Goal: Task Accomplishment & Management: Complete application form

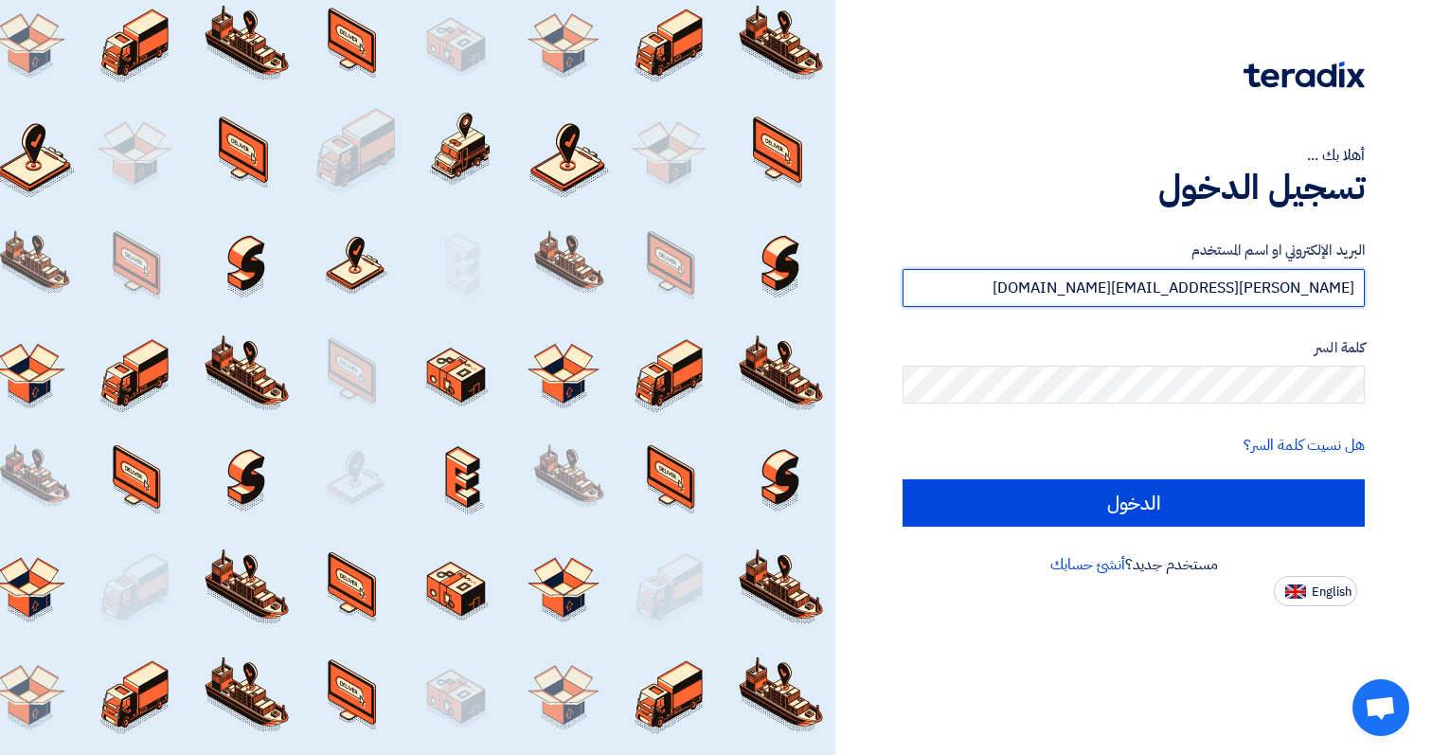
type input "[PERSON_NAME][EMAIL_ADDRESS][DOMAIN_NAME]"
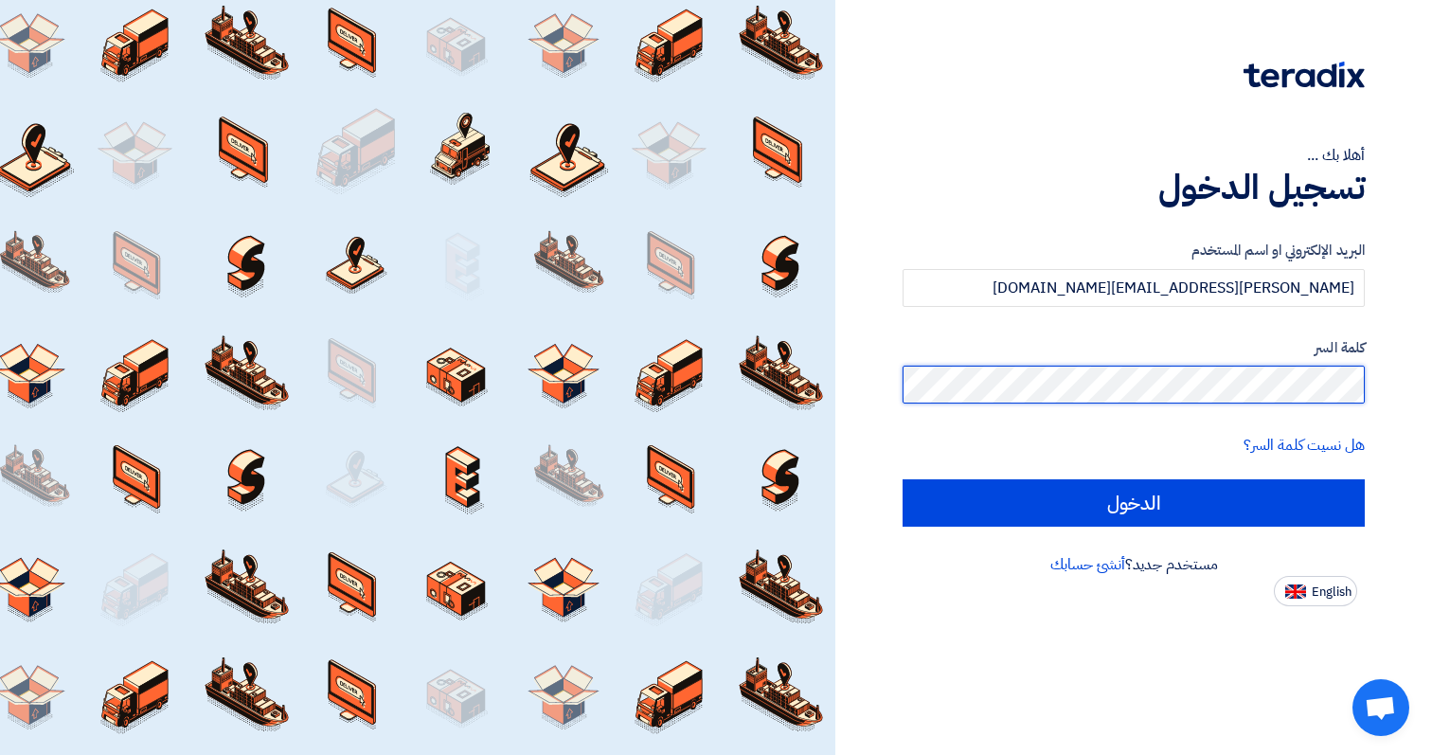
click at [903, 479] on input "الدخول" at bounding box center [1134, 502] width 462 height 47
type input "Sign in"
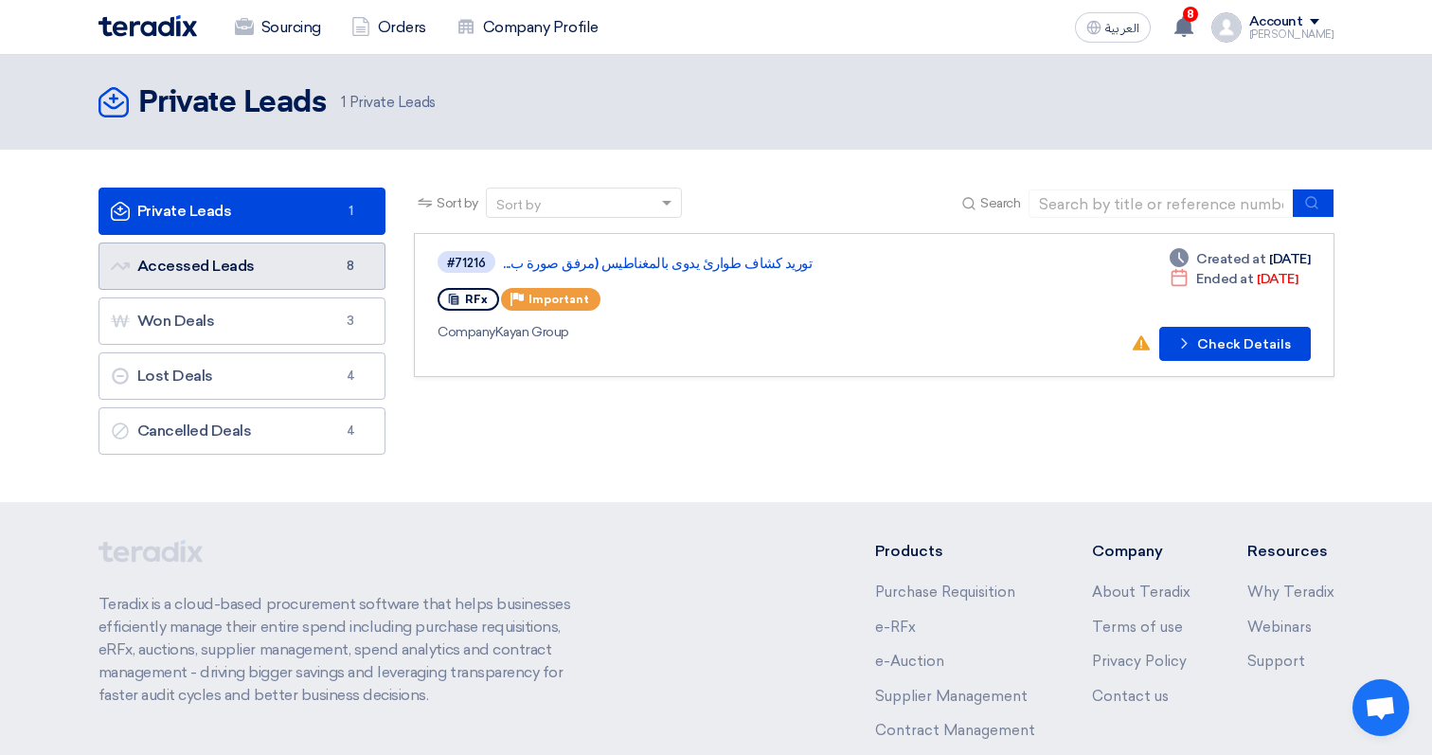
click at [290, 267] on link "Accessed Leads Accessed Leads 8" at bounding box center [243, 265] width 288 height 47
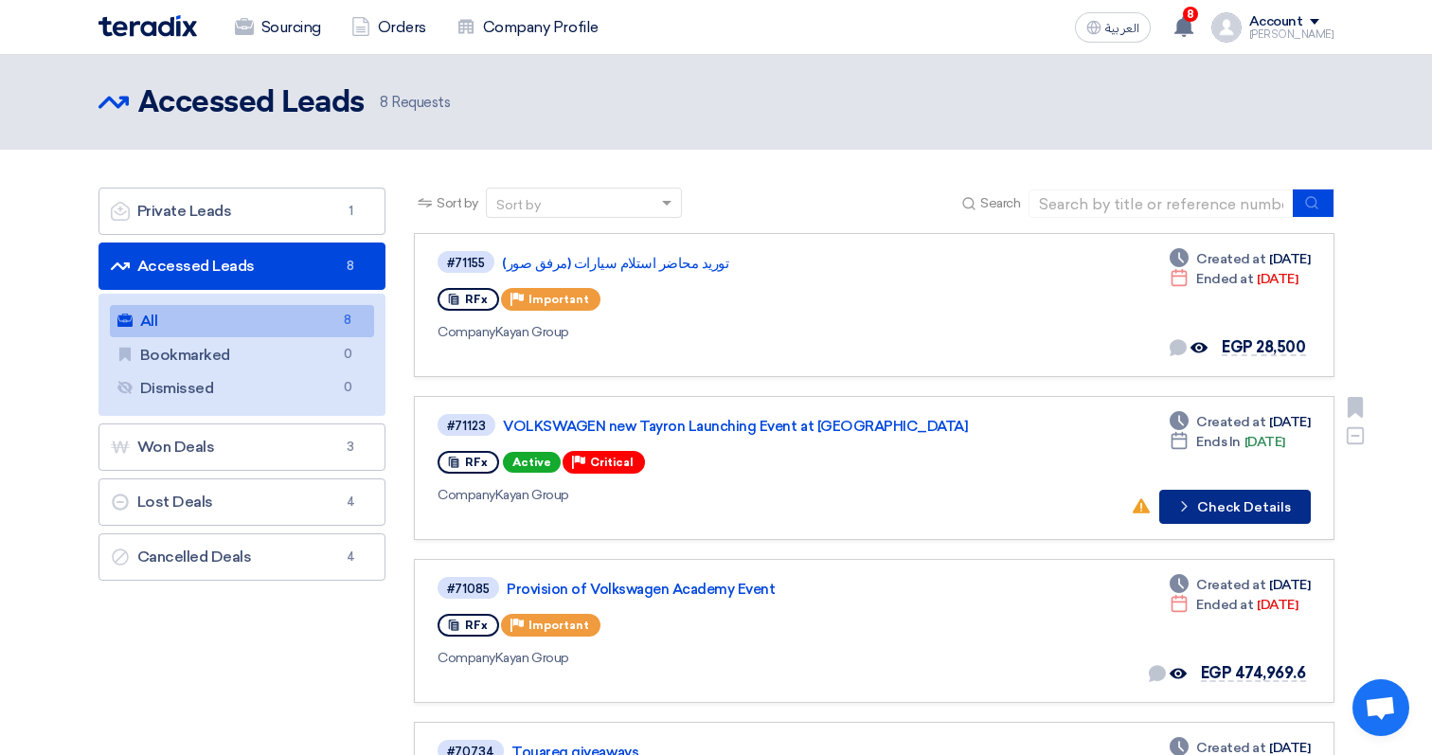
click at [1230, 511] on button "Check details Check Details" at bounding box center [1235, 507] width 152 height 34
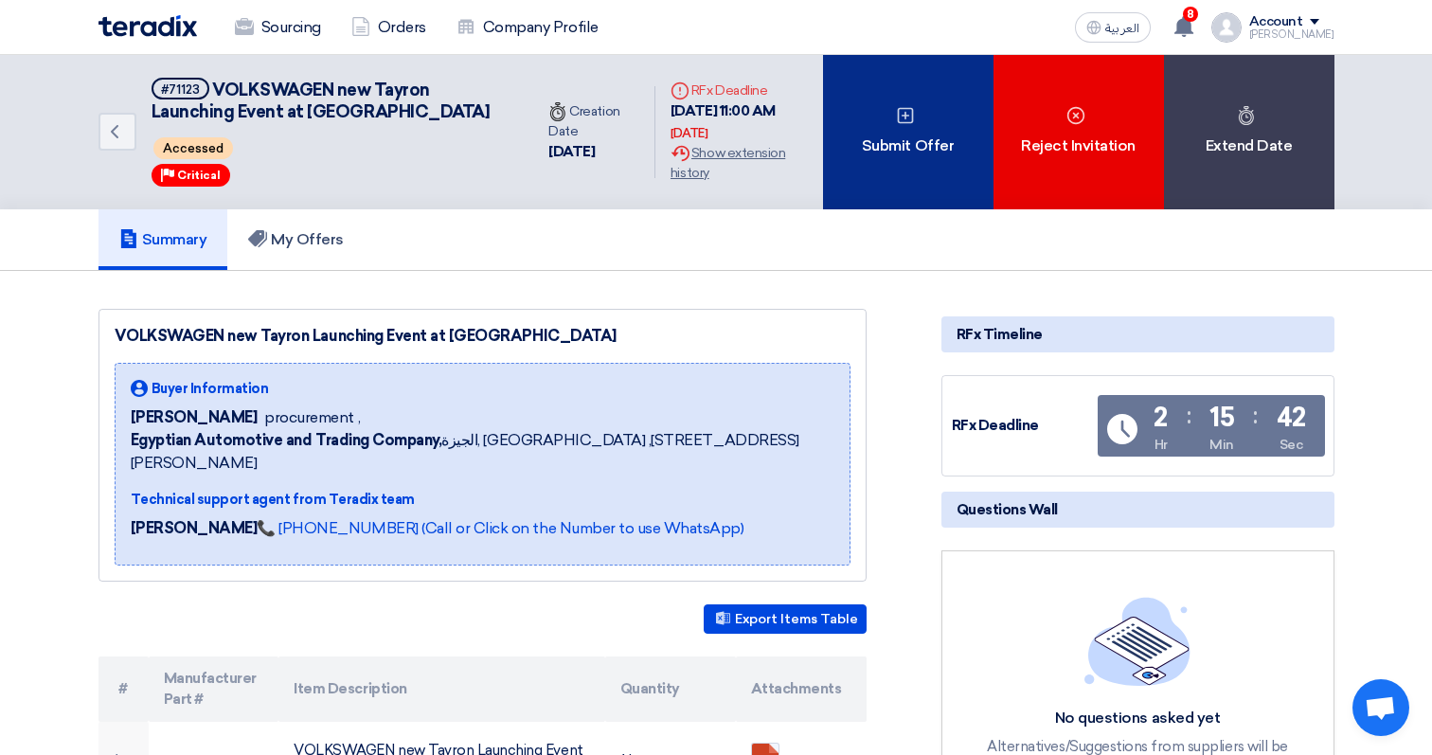
click at [905, 152] on div "Submit Offer" at bounding box center [908, 132] width 170 height 154
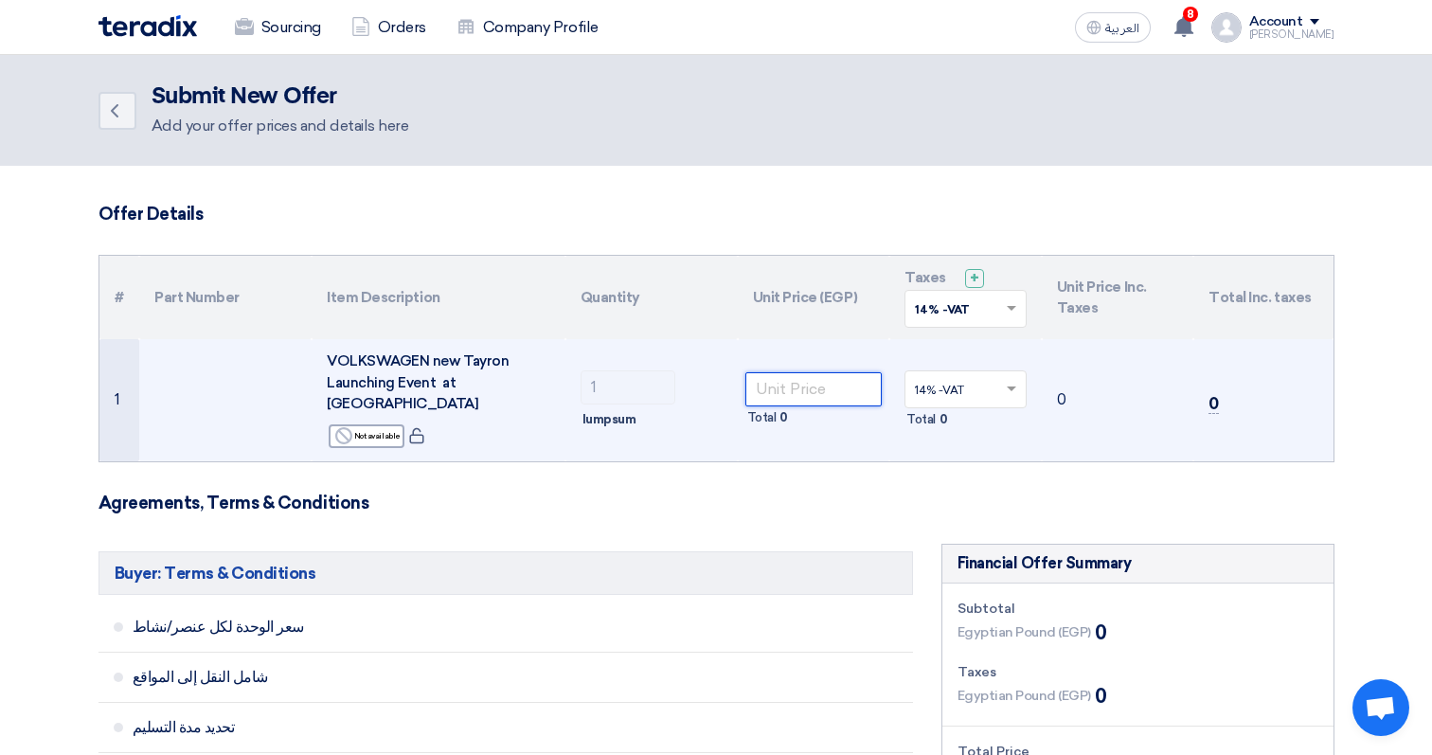
click at [799, 383] on input "number" at bounding box center [813, 389] width 137 height 34
click at [858, 374] on input "number" at bounding box center [813, 389] width 137 height 34
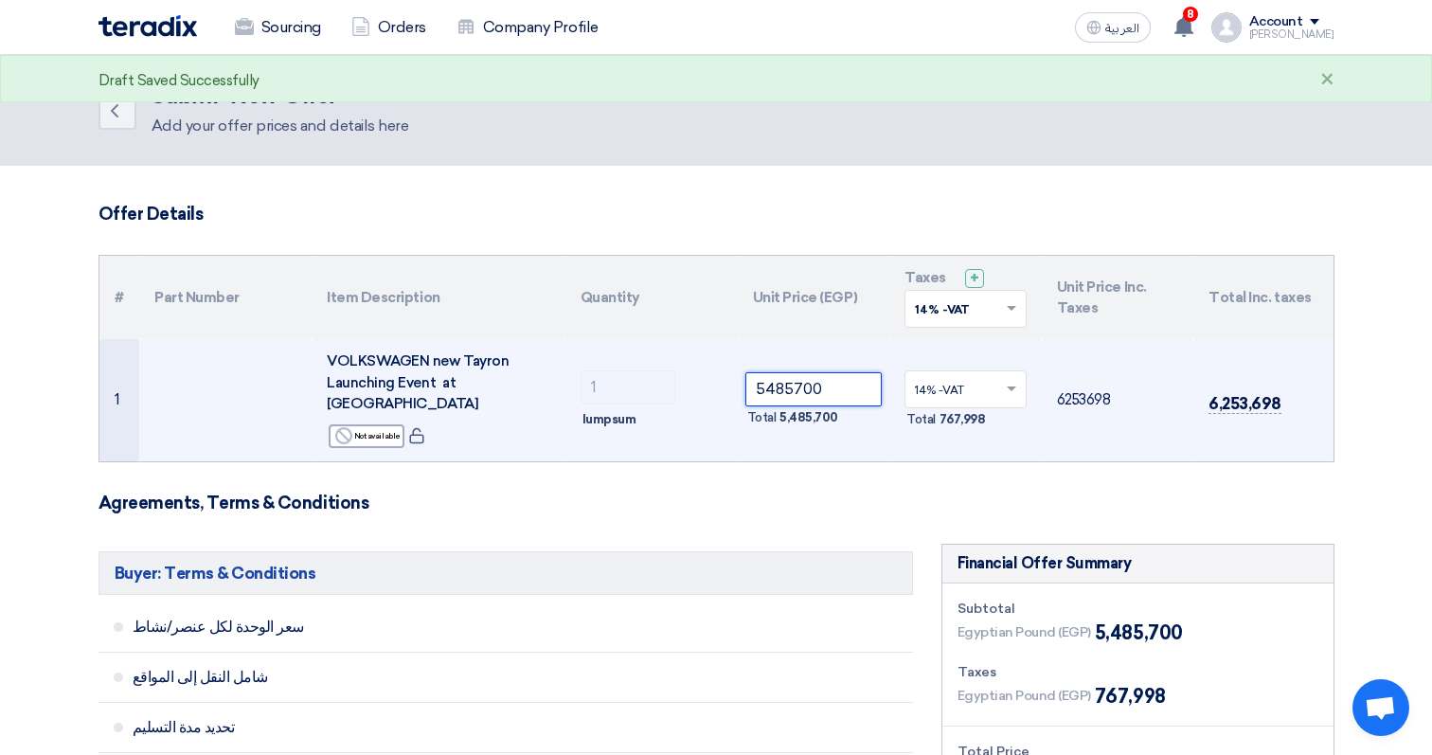
type input "5485700"
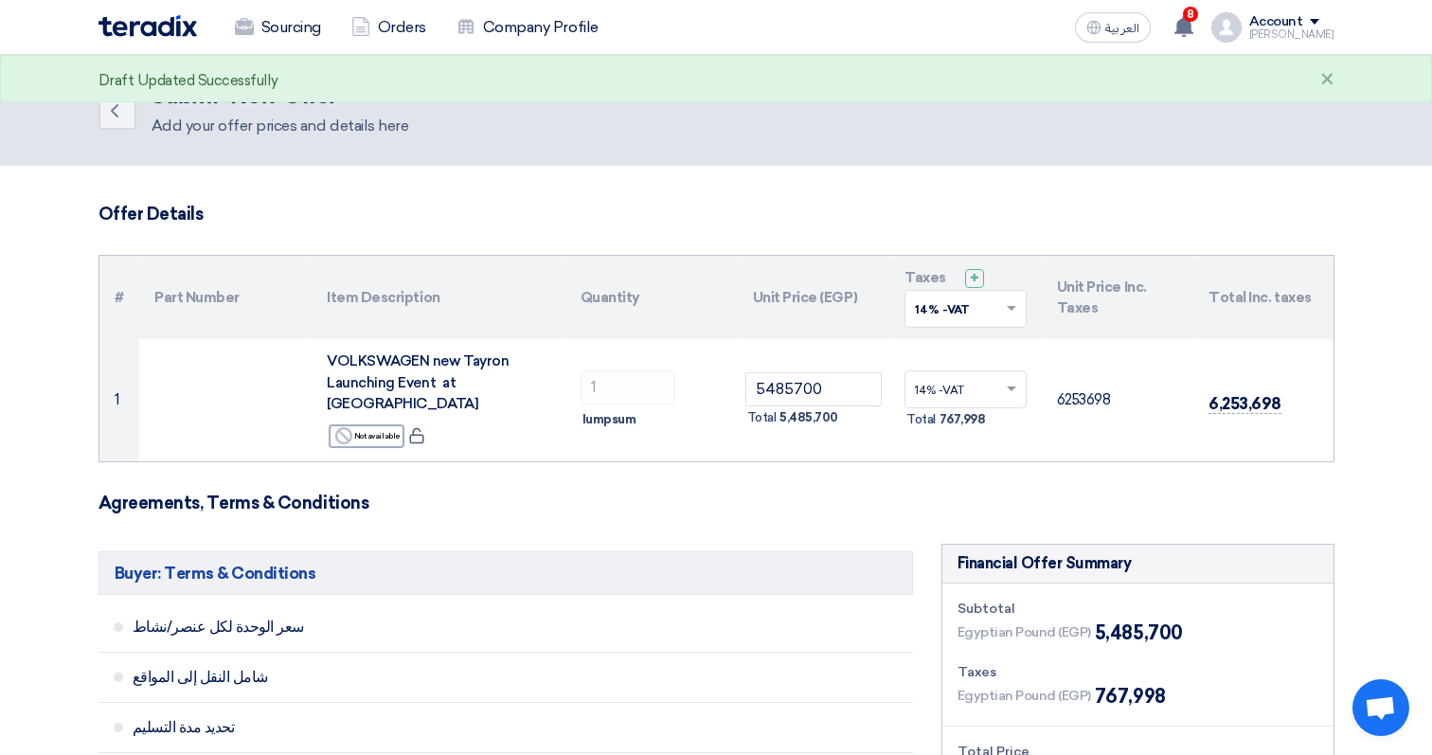
click at [648, 493] on h3 "Agreements, Terms & Conditions" at bounding box center [717, 503] width 1236 height 21
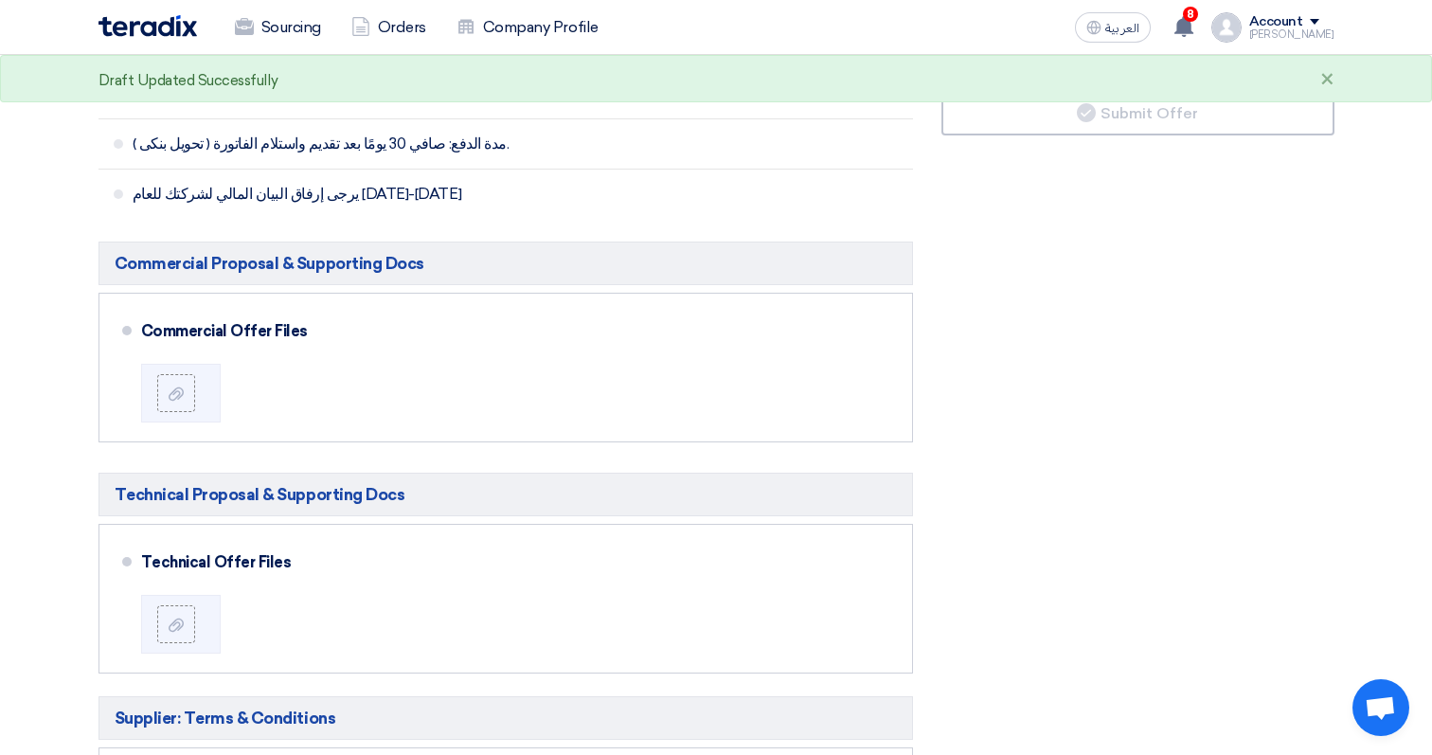
scroll to position [789, 0]
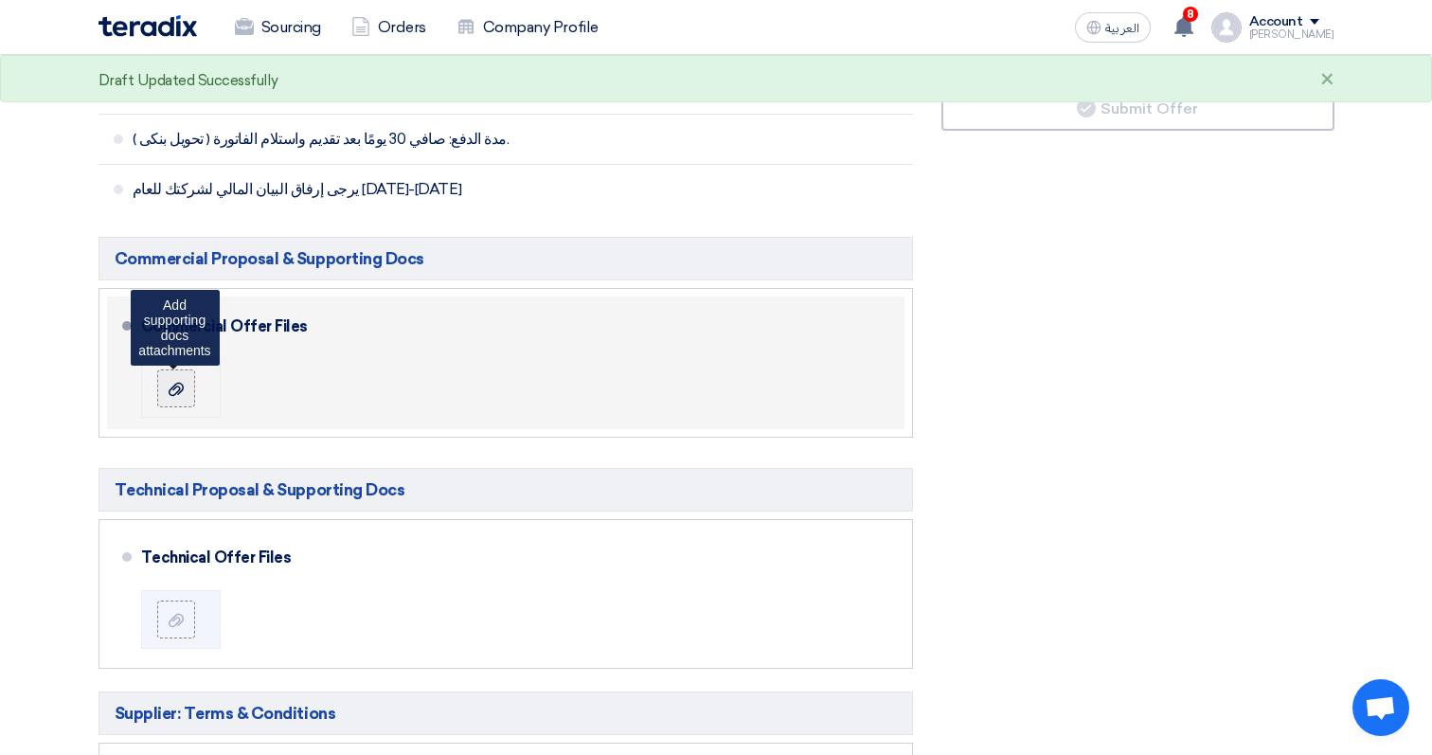
click at [194, 377] on label at bounding box center [176, 388] width 38 height 38
click at [0, 0] on input "file" at bounding box center [0, 0] width 0 height 0
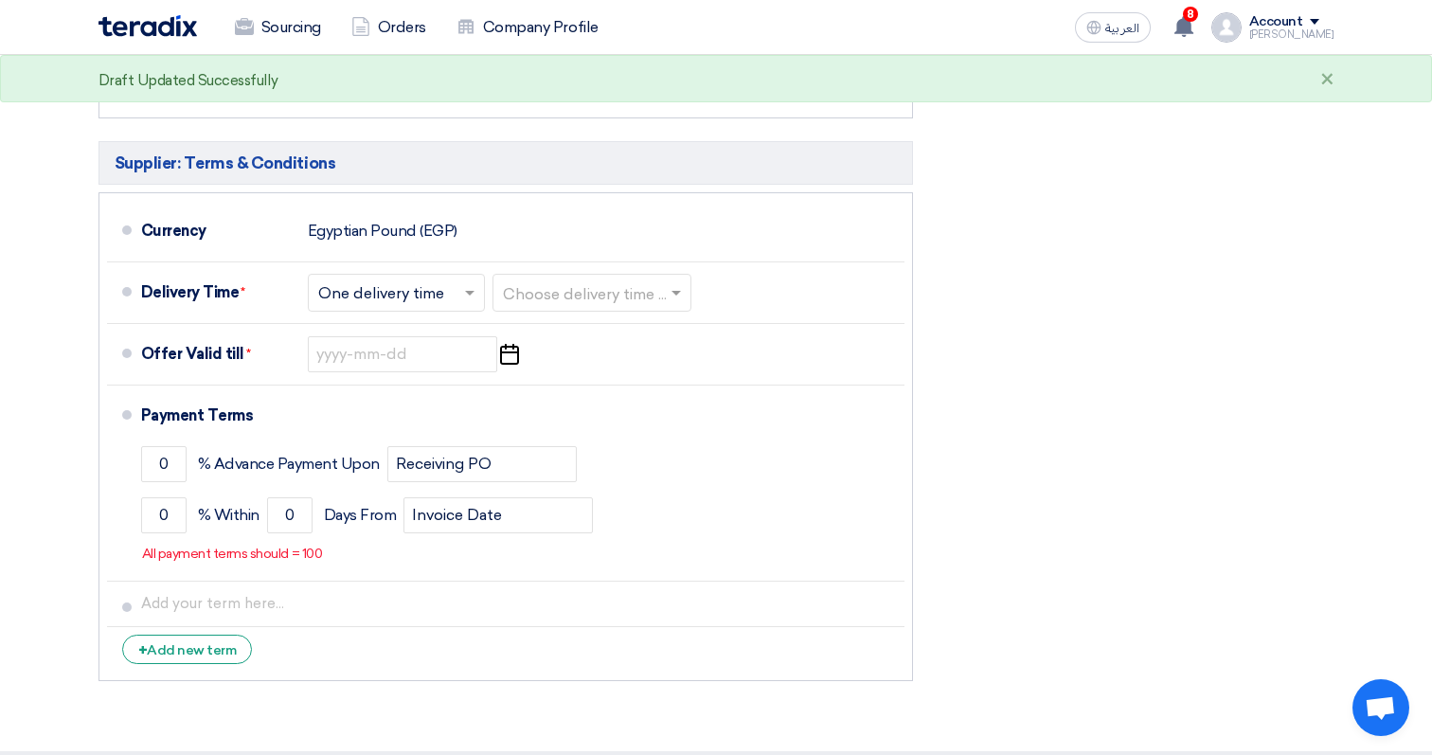
scroll to position [1334, 0]
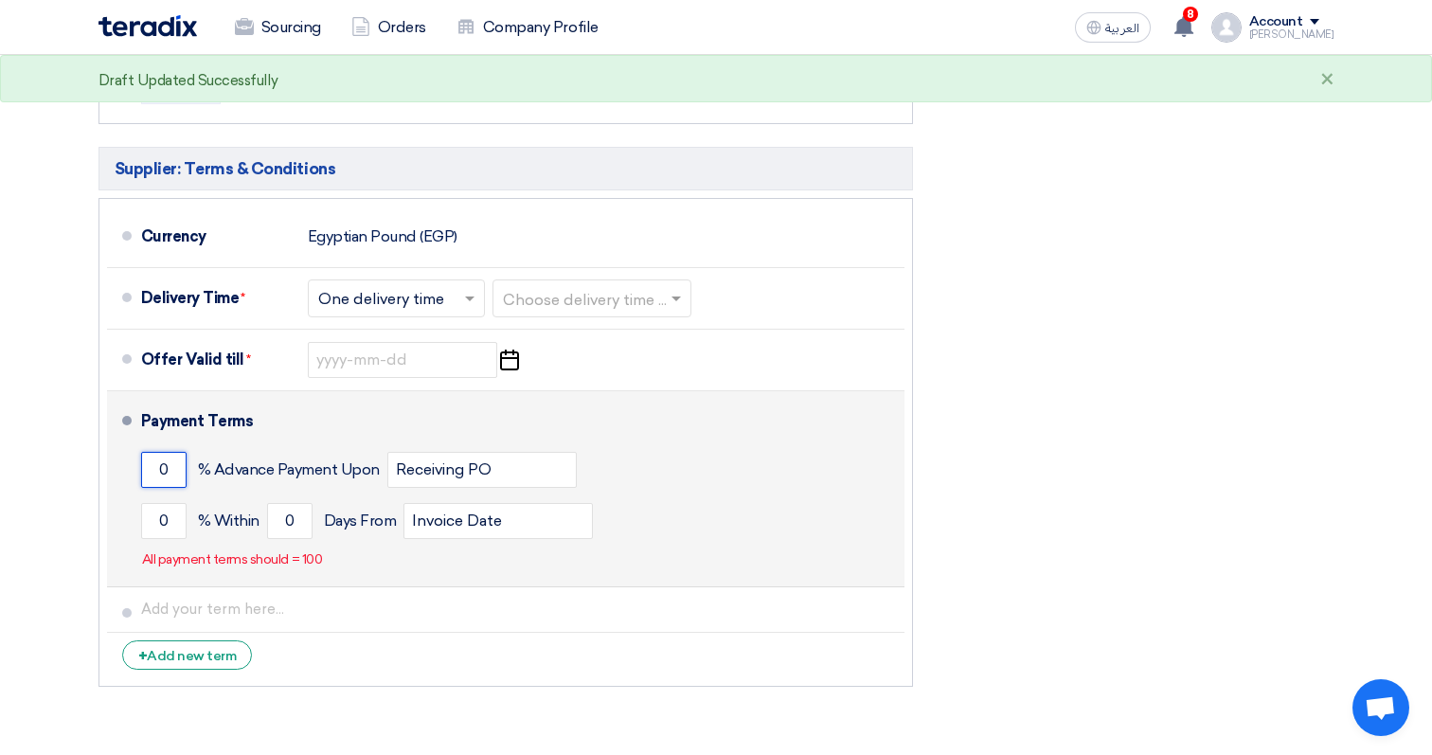
click at [163, 467] on input "0" at bounding box center [163, 470] width 45 height 36
type input "50"
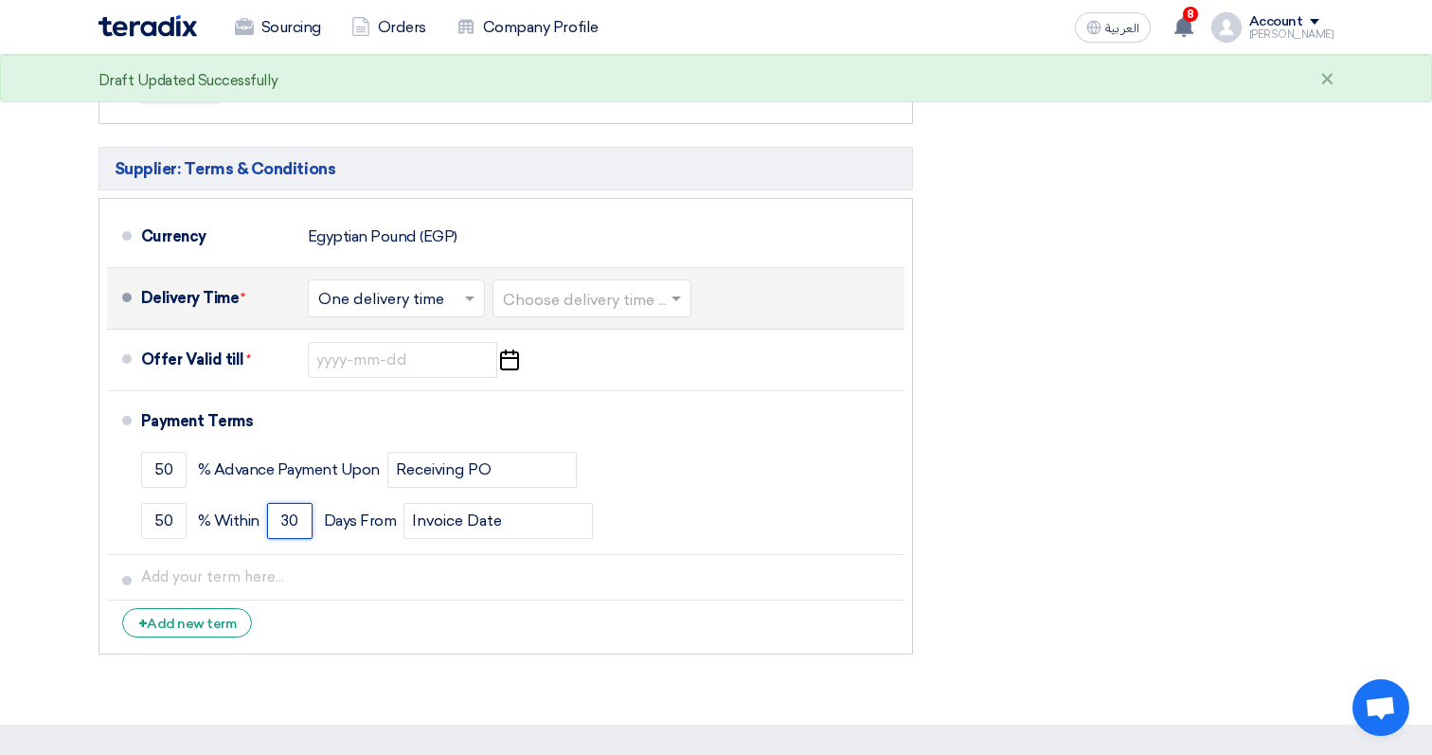
type input "30"
click at [601, 286] on input "text" at bounding box center [593, 299] width 180 height 27
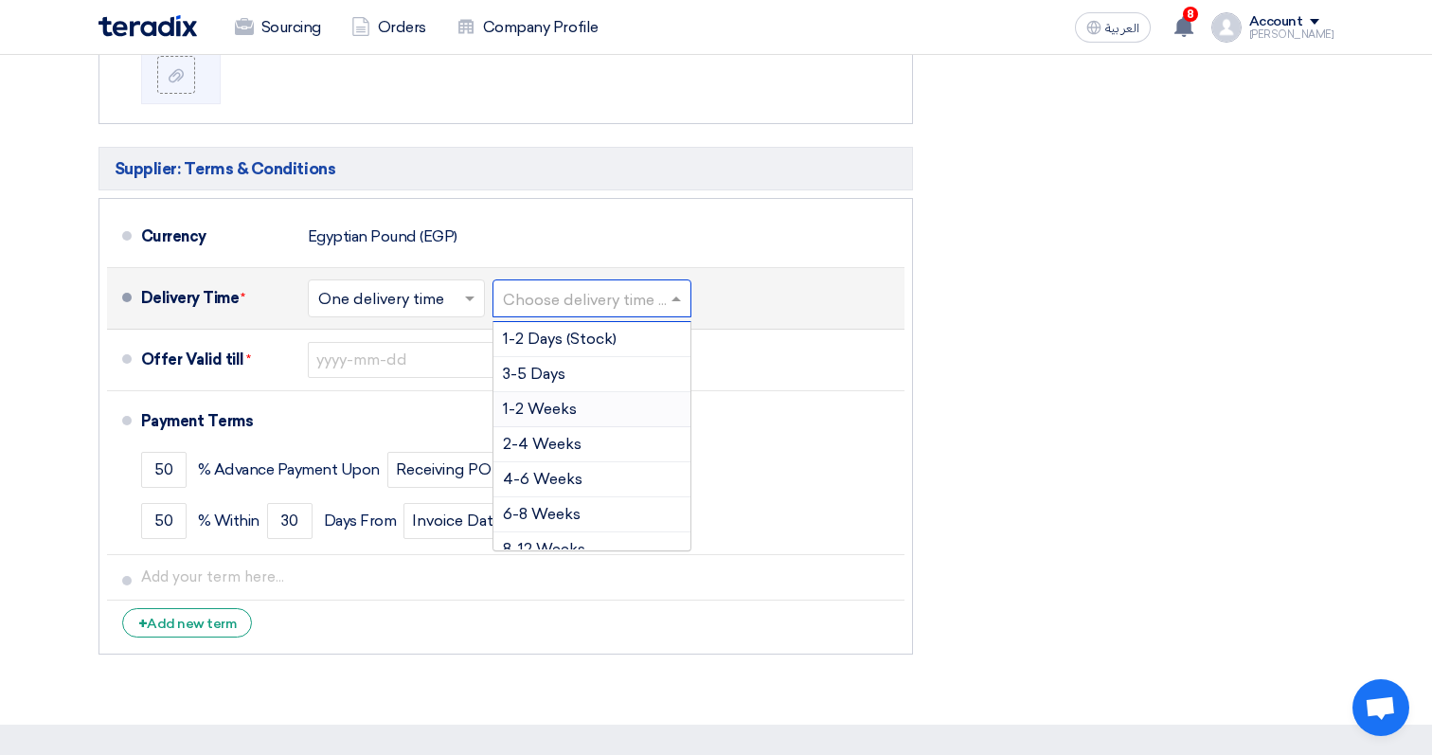
click at [576, 400] on span "1-2 Weeks" at bounding box center [540, 409] width 74 height 18
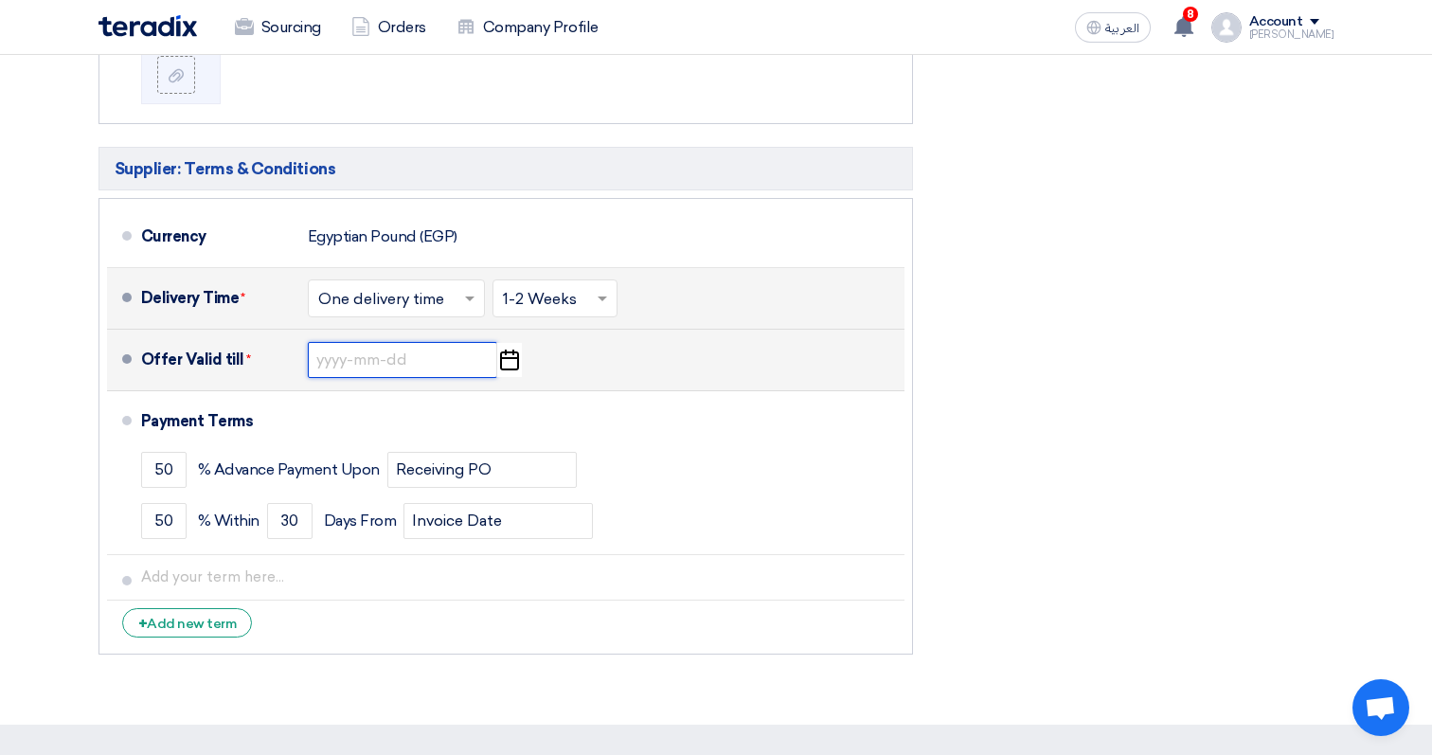
click at [404, 342] on input at bounding box center [402, 360] width 189 height 36
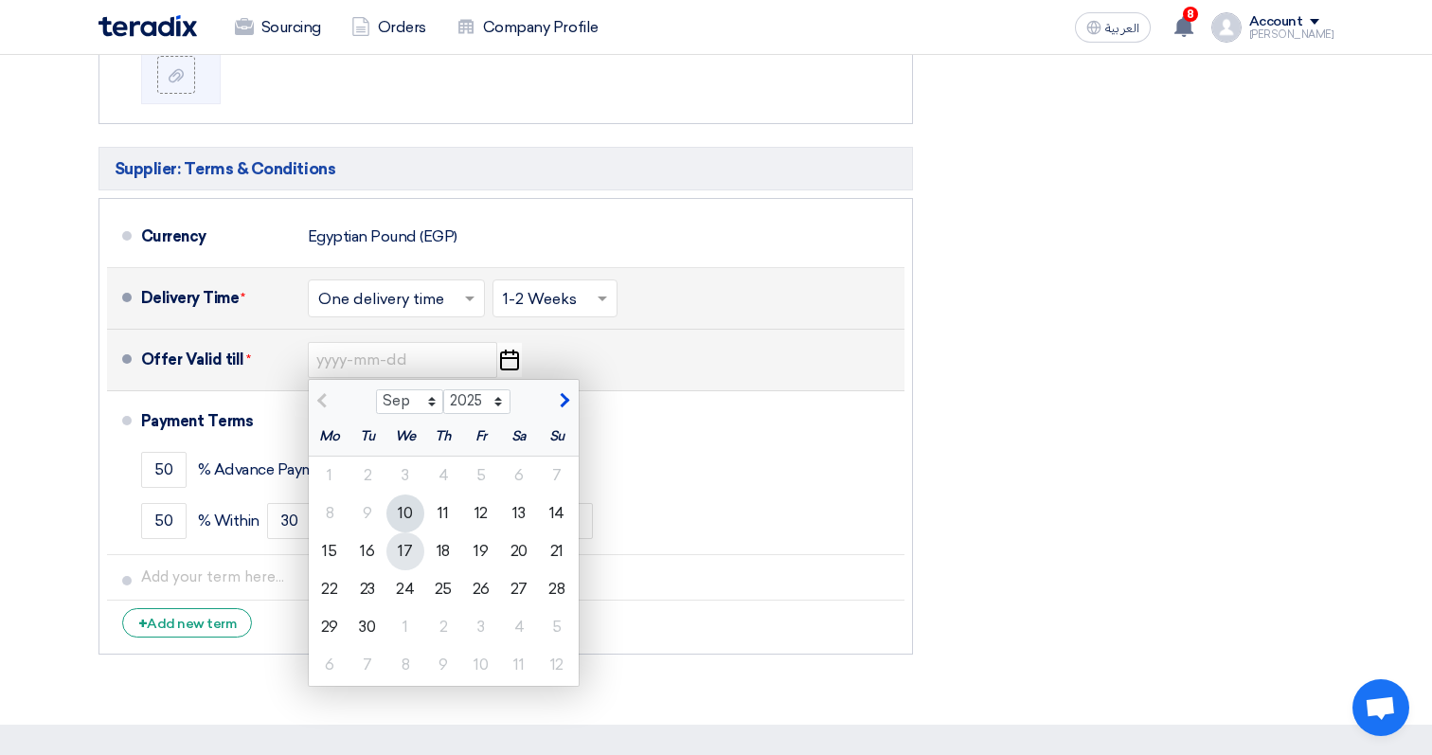
click at [415, 532] on div "17" at bounding box center [405, 551] width 38 height 38
type input "[DATE]"
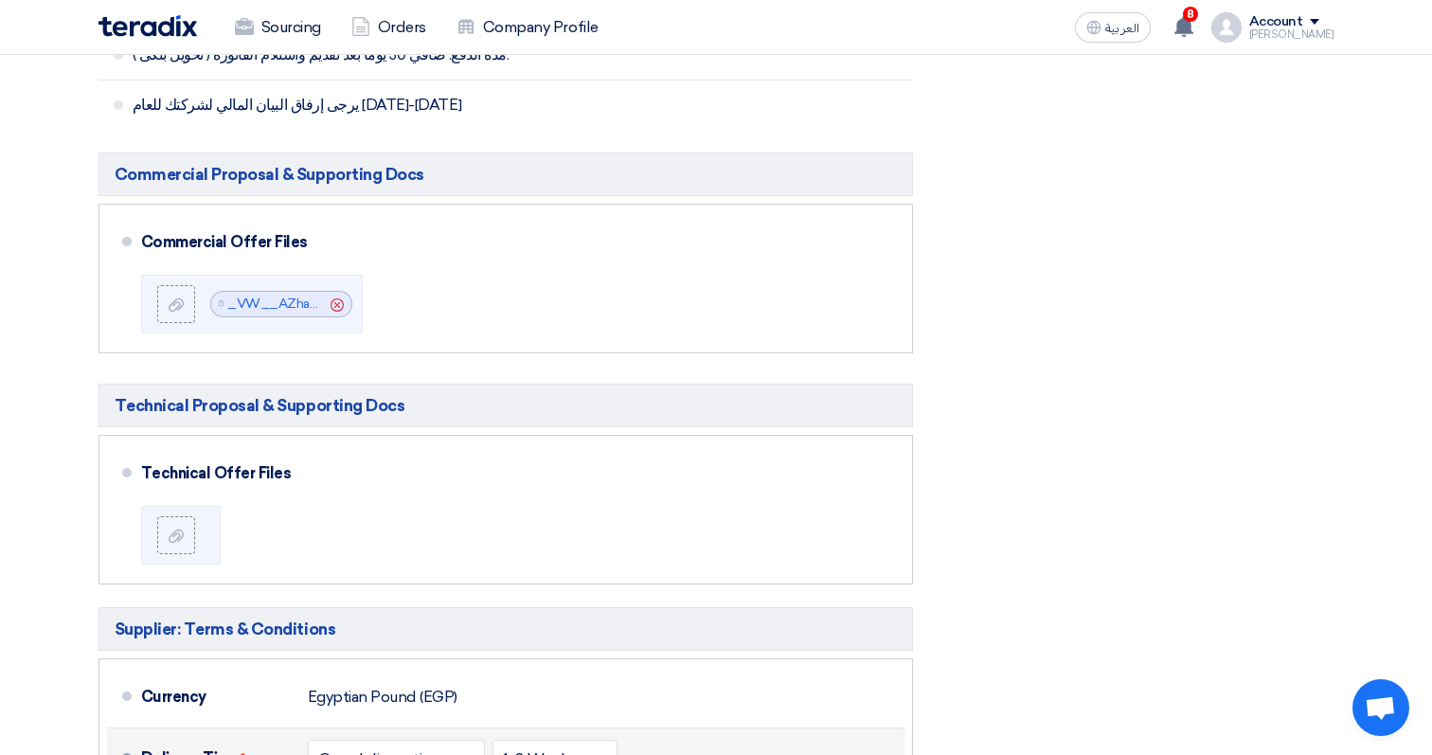
scroll to position [0, 0]
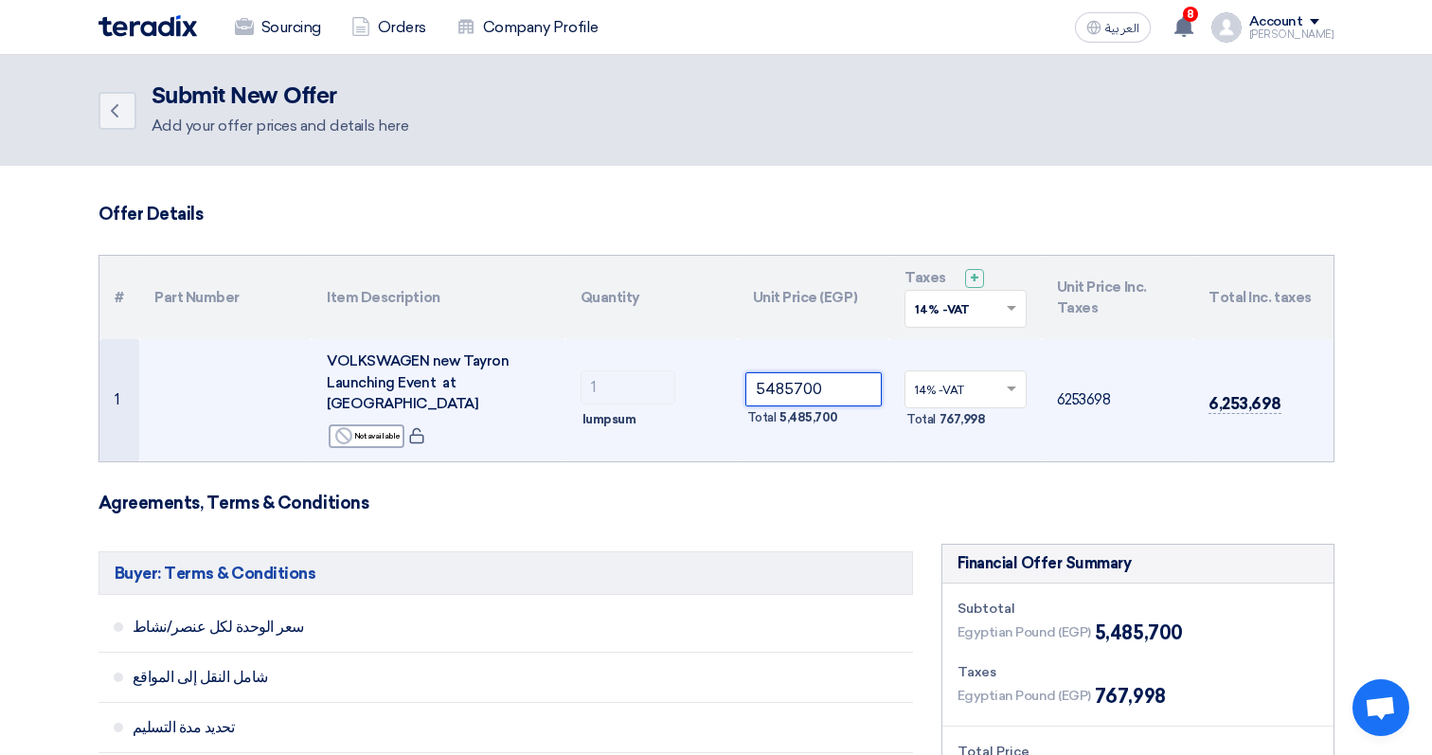
click at [771, 377] on input "5485700" at bounding box center [813, 389] width 137 height 34
drag, startPoint x: 766, startPoint y: 377, endPoint x: 967, endPoint y: 382, distance: 200.9
click at [967, 382] on tr "1 VOLKSWAGEN new Tayron Launching Event at [GEOGRAPHIC_DATA] Reject Not availab…" at bounding box center [716, 400] width 1234 height 122
click at [784, 372] on input "5595700" at bounding box center [813, 389] width 137 height 34
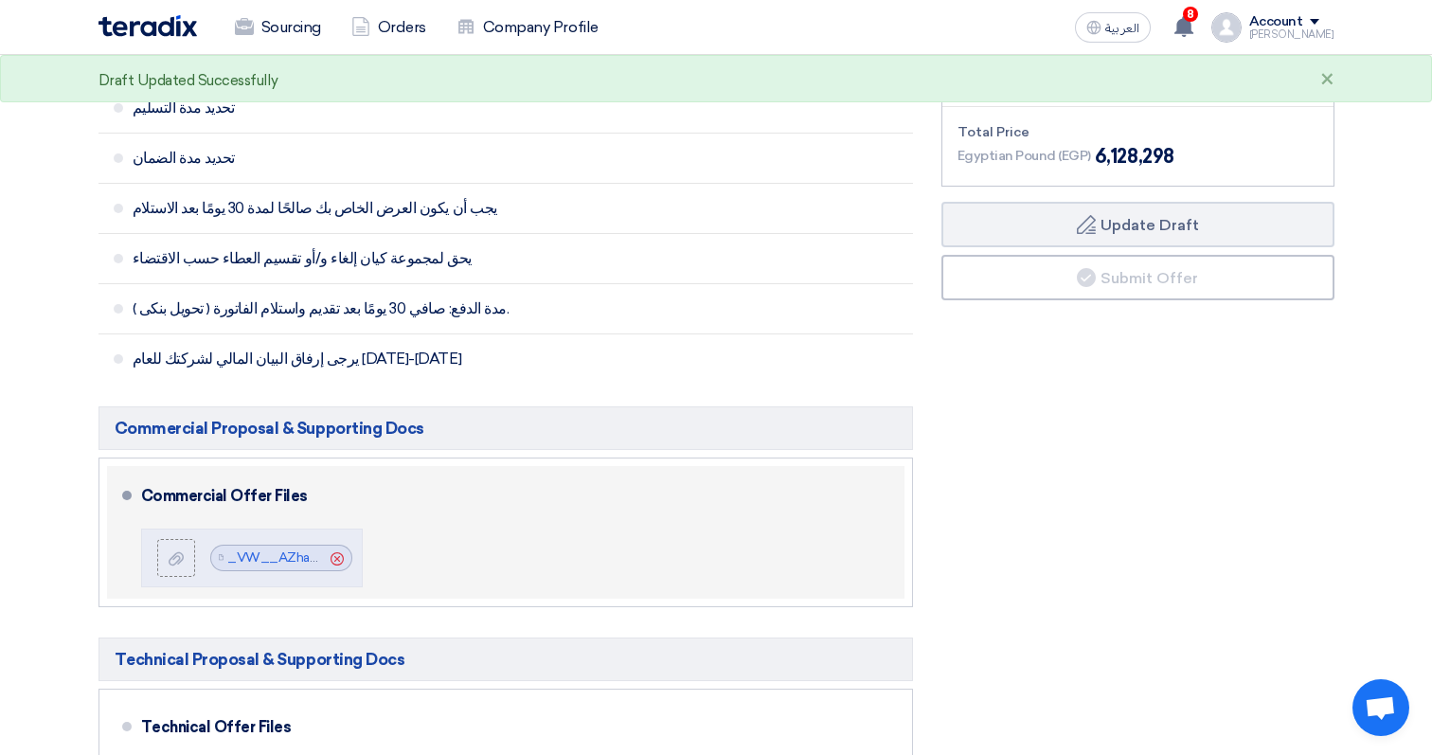
scroll to position [630, 0]
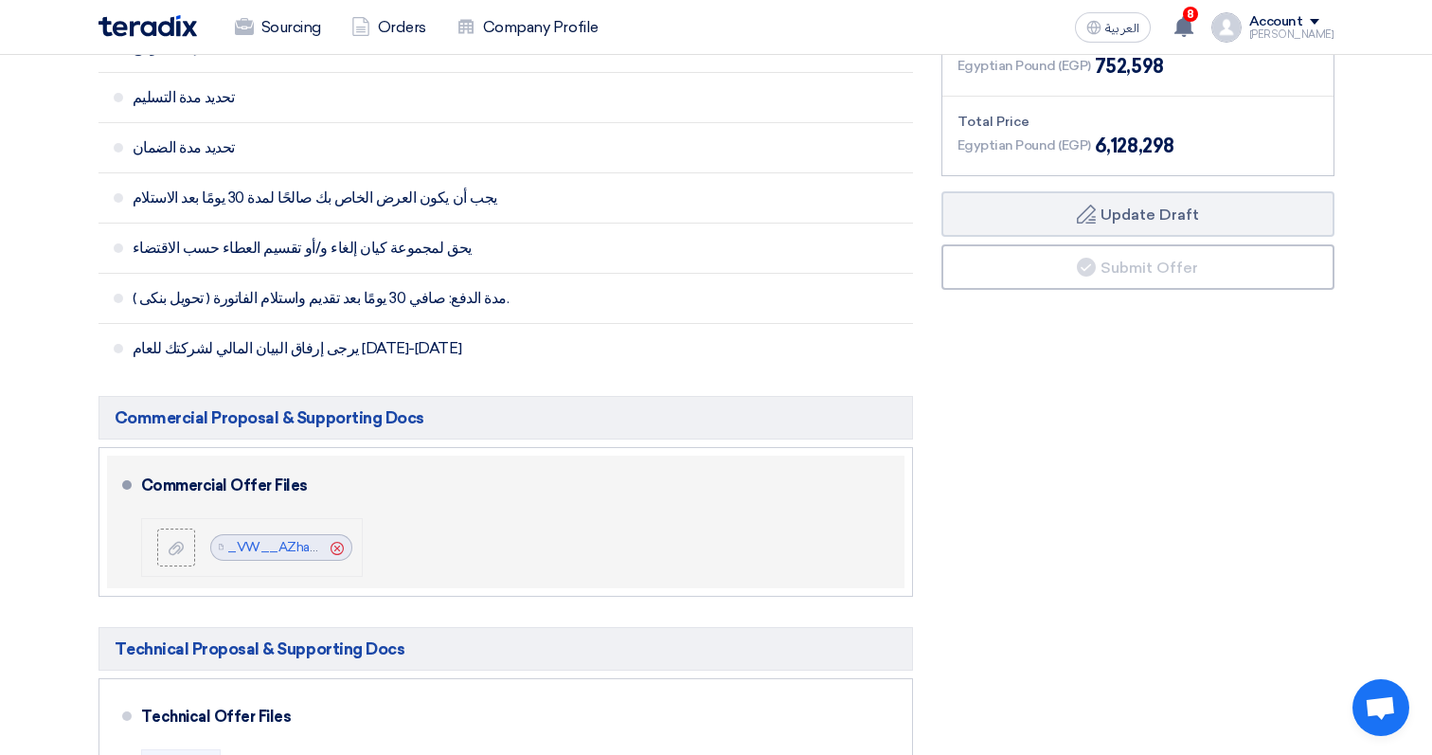
type input "5375700"
click at [331, 541] on use at bounding box center [337, 547] width 13 height 13
click at [188, 529] on label at bounding box center [176, 548] width 38 height 38
click at [0, 0] on input "file" at bounding box center [0, 0] width 0 height 0
click at [442, 483] on div "Commercial Offer Files" at bounding box center [511, 485] width 741 height 45
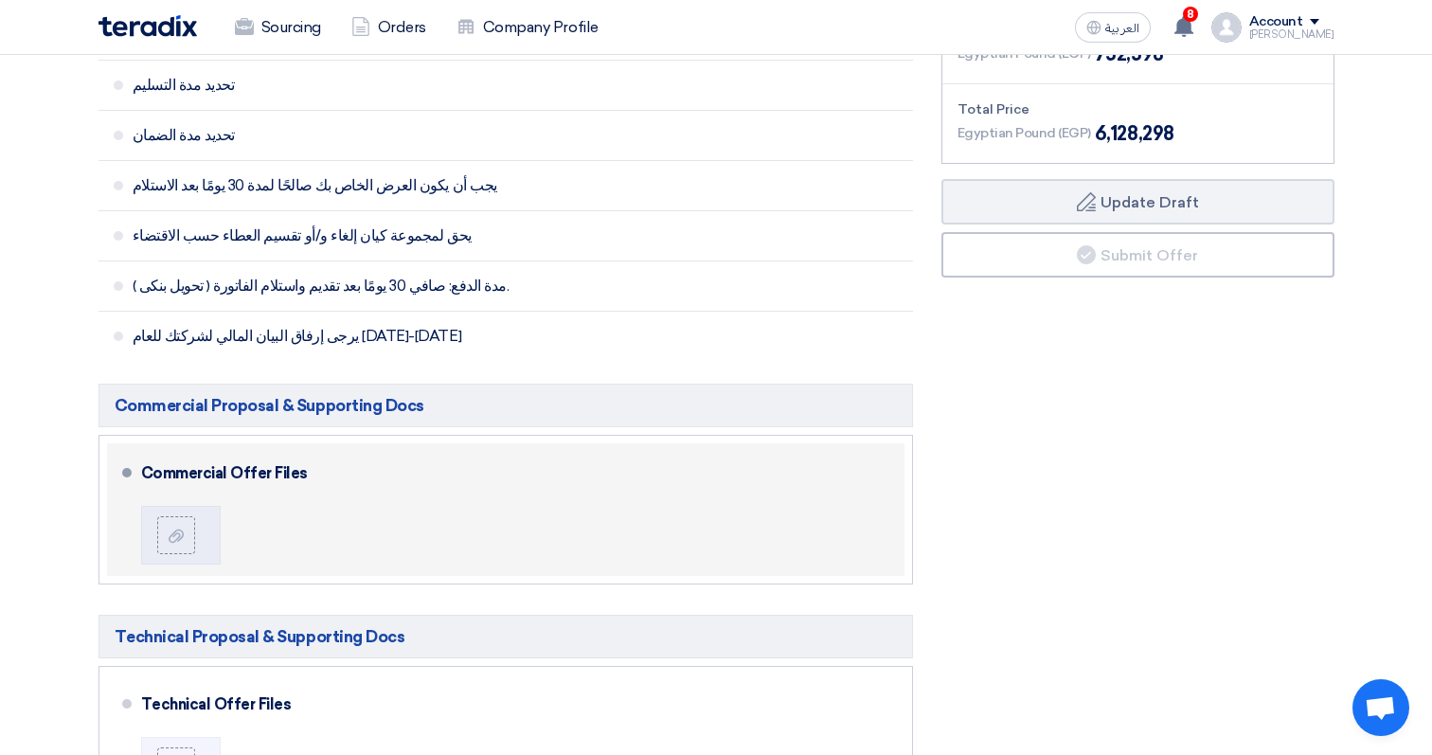
scroll to position [651, 0]
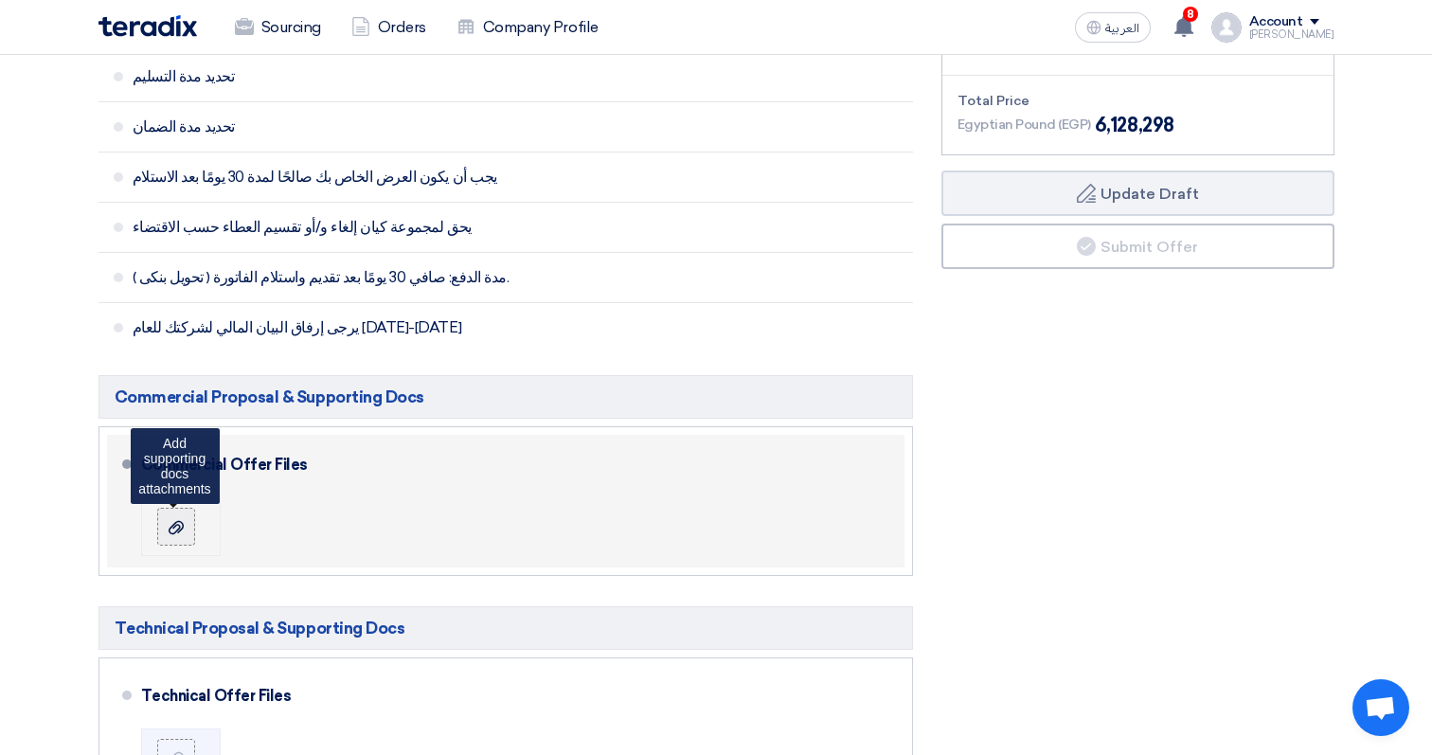
click at [178, 520] on icon at bounding box center [176, 527] width 15 height 15
click at [0, 0] on input "file" at bounding box center [0, 0] width 0 height 0
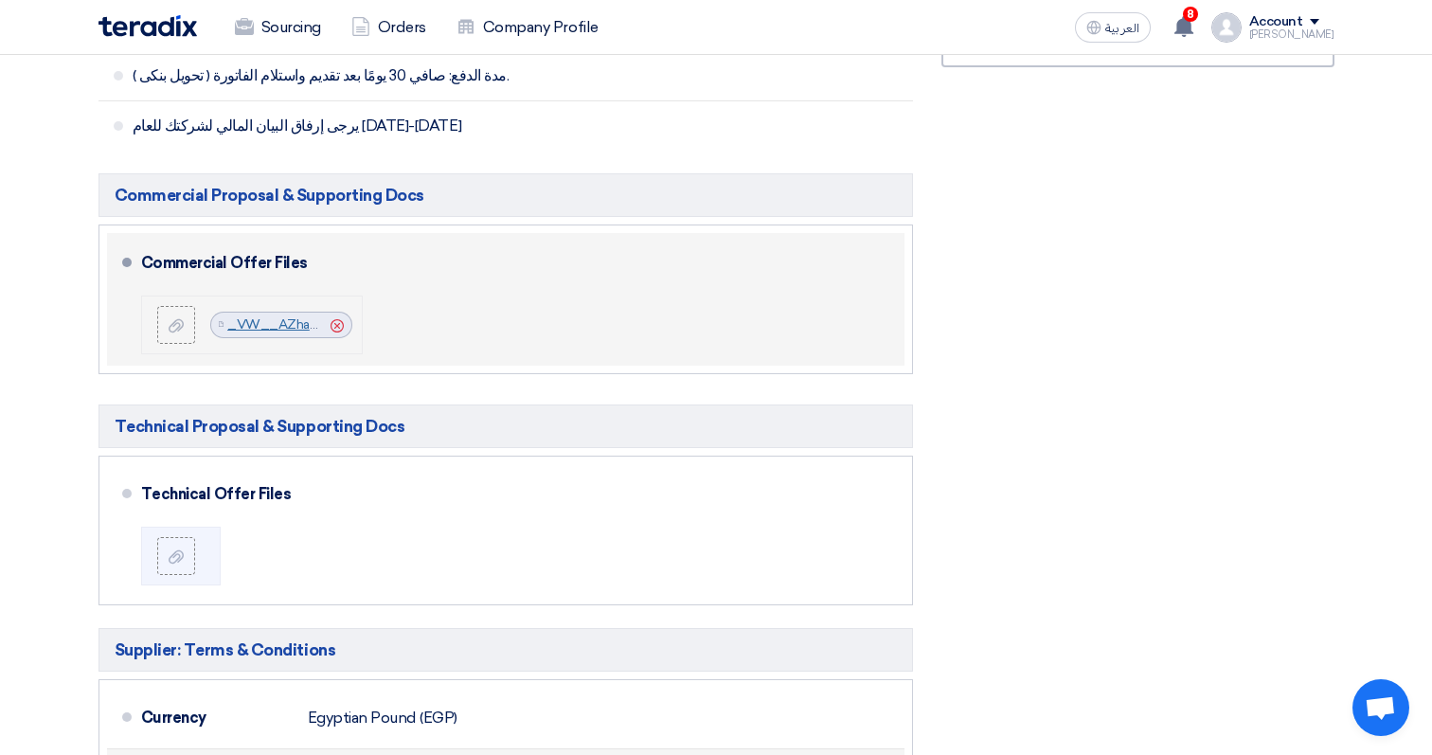
scroll to position [907, 0]
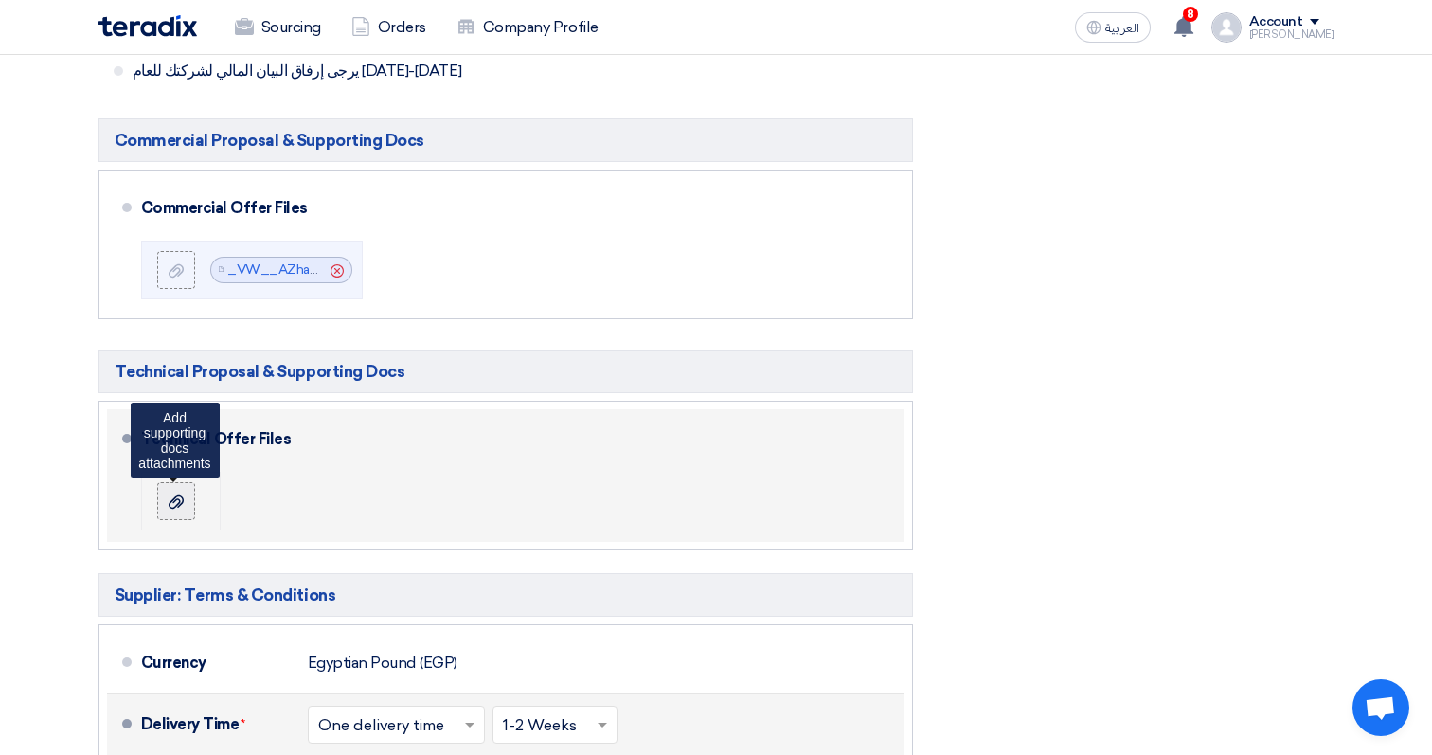
click at [188, 488] on label at bounding box center [176, 501] width 38 height 38
click at [0, 0] on input "file" at bounding box center [0, 0] width 0 height 0
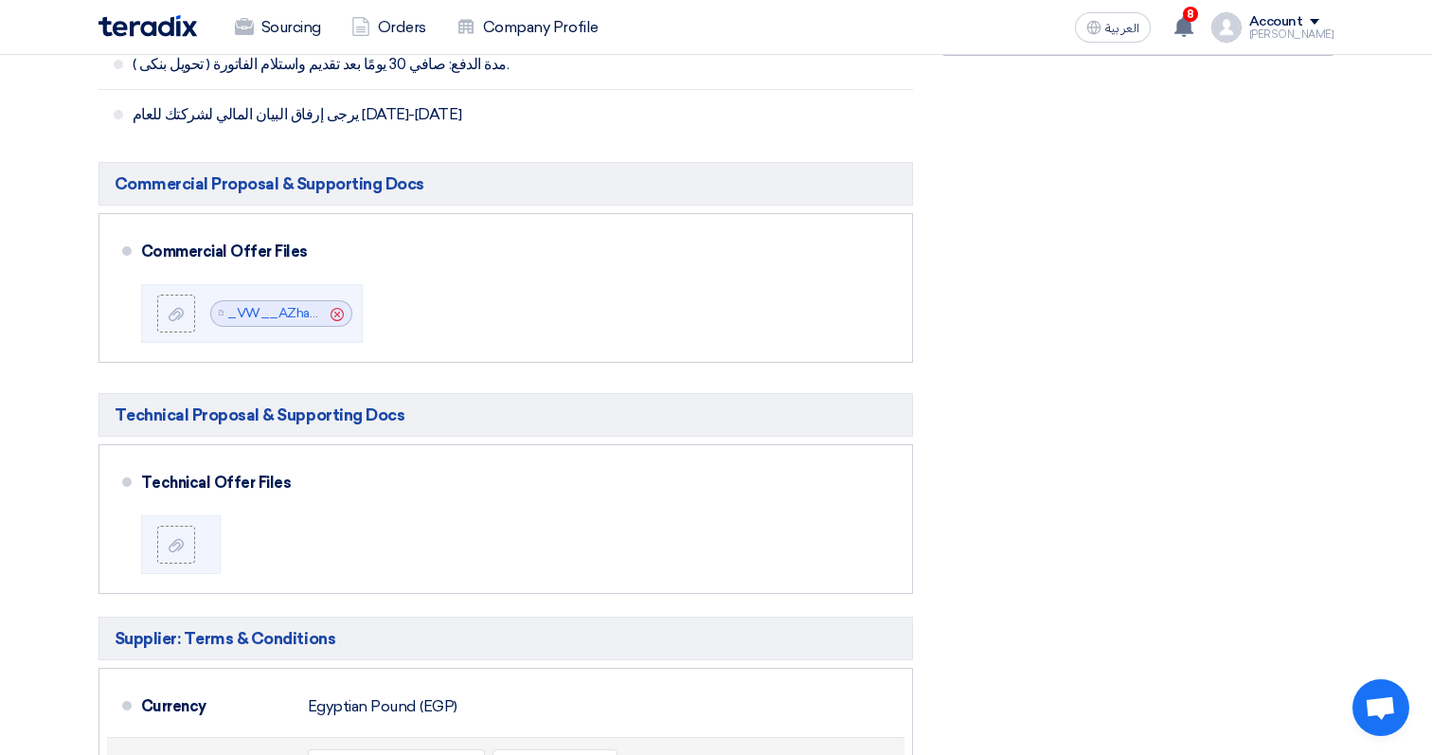
scroll to position [862, 0]
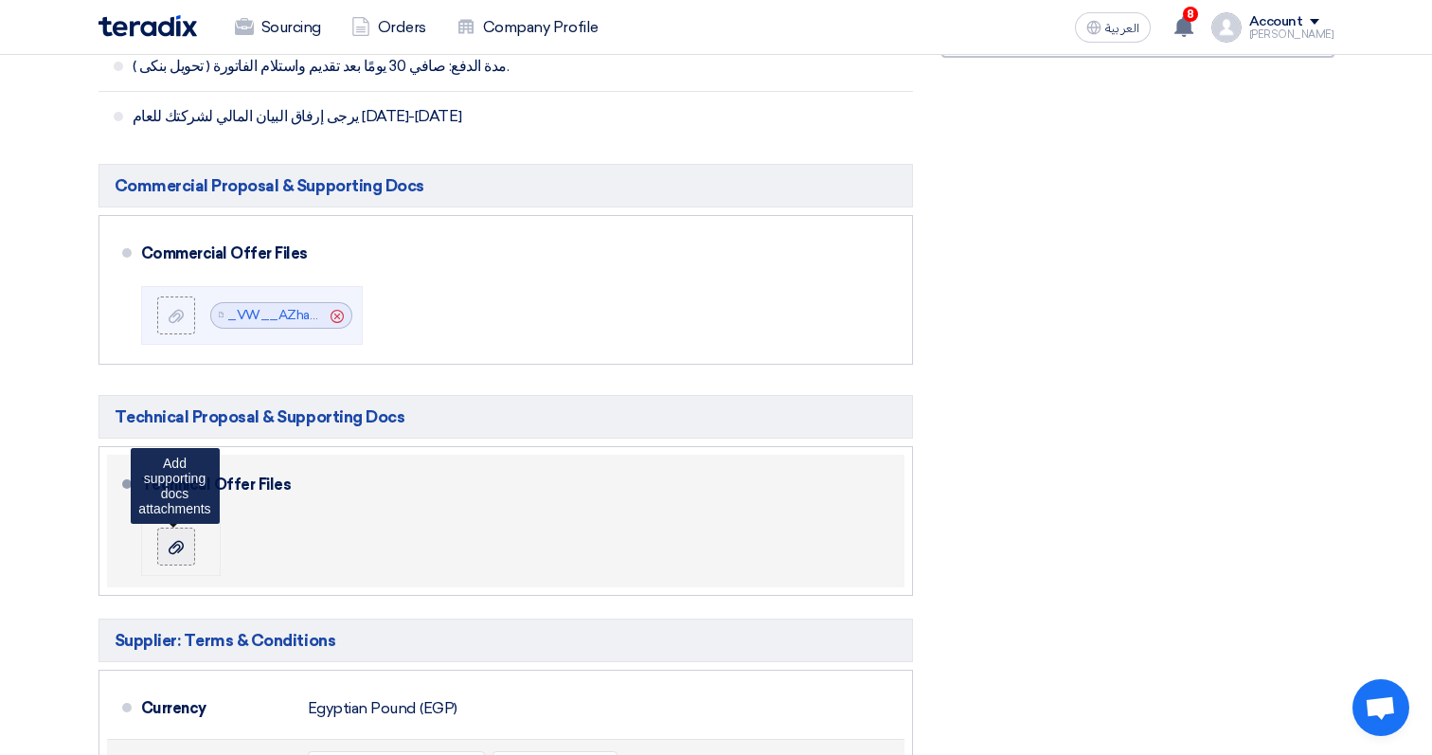
click at [181, 540] on icon at bounding box center [176, 547] width 15 height 15
click at [0, 0] on input "file" at bounding box center [0, 0] width 0 height 0
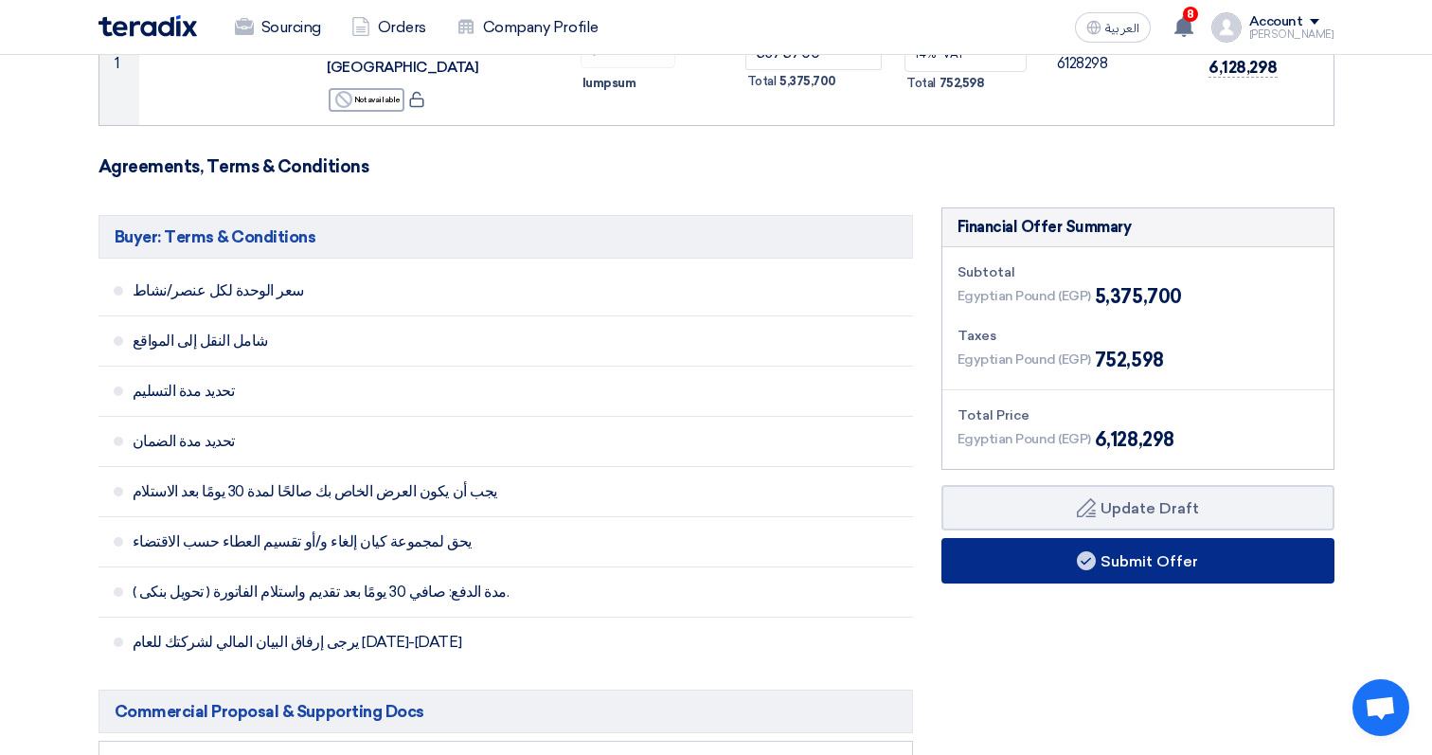
scroll to position [333, 0]
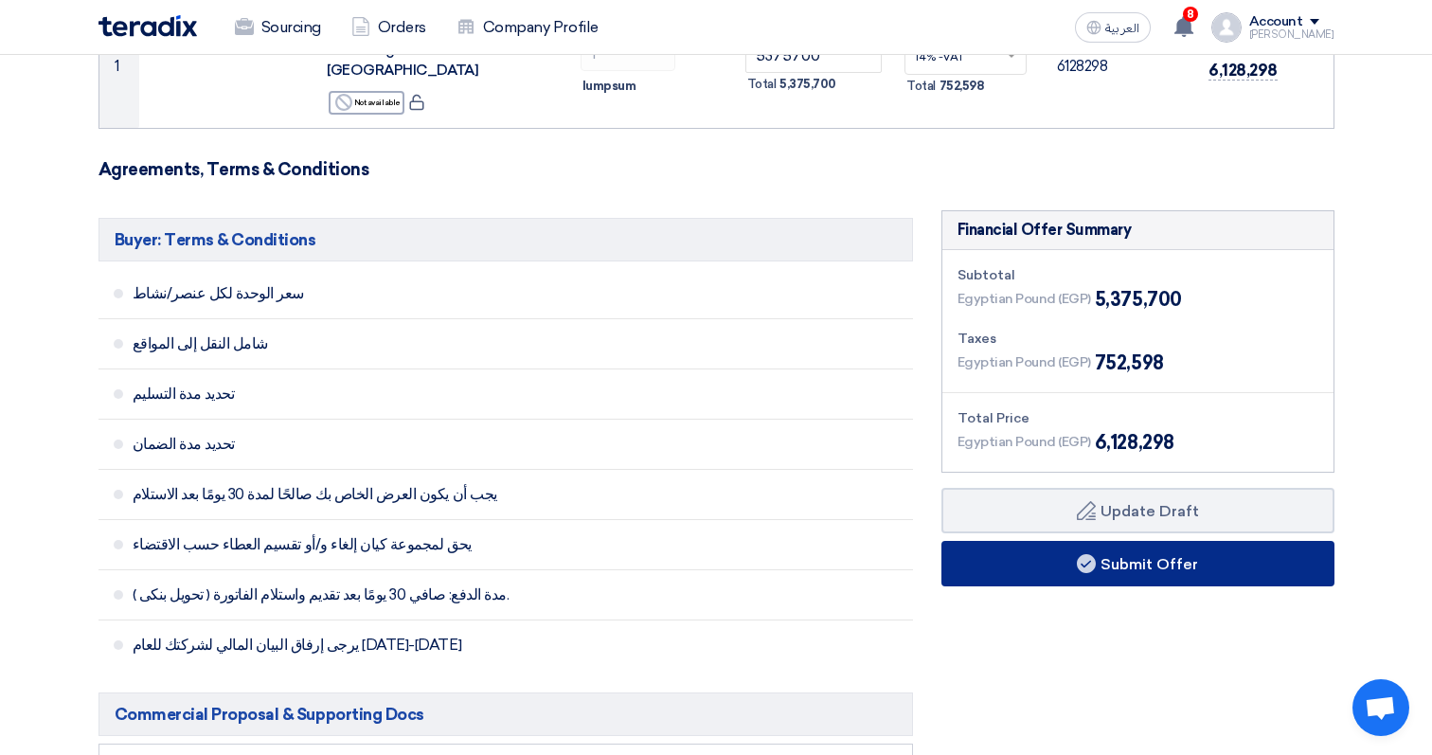
click at [1081, 554] on use at bounding box center [1086, 563] width 19 height 19
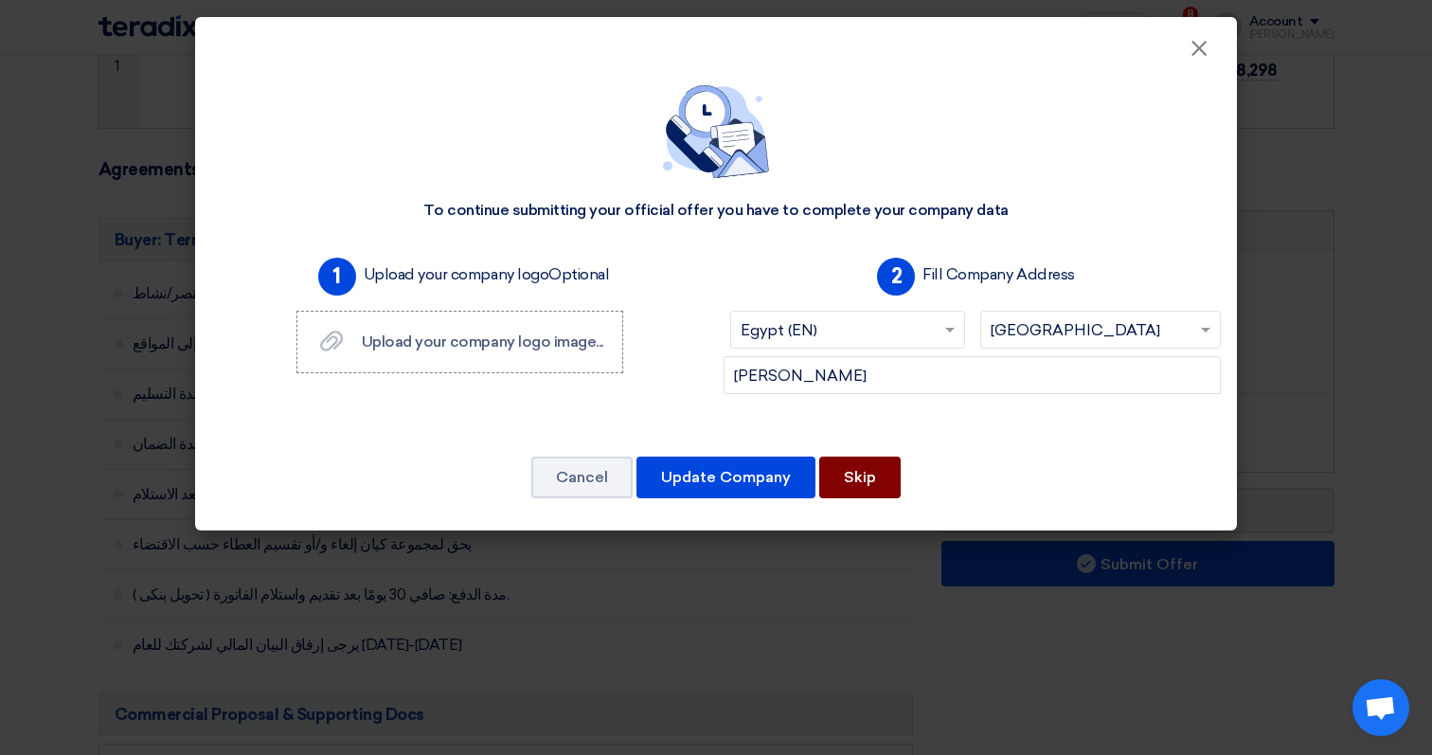
click at [868, 491] on button "Skip" at bounding box center [859, 478] width 81 height 42
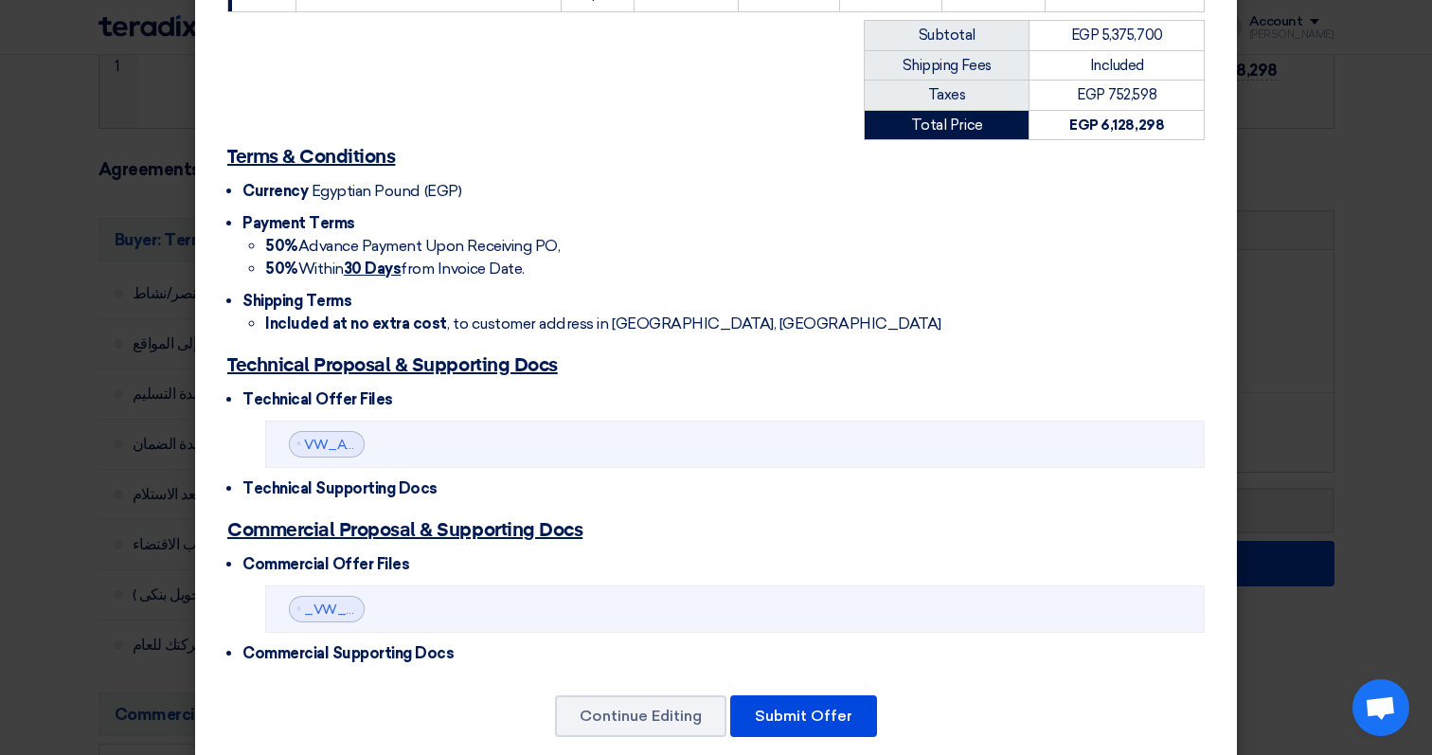
scroll to position [422, 0]
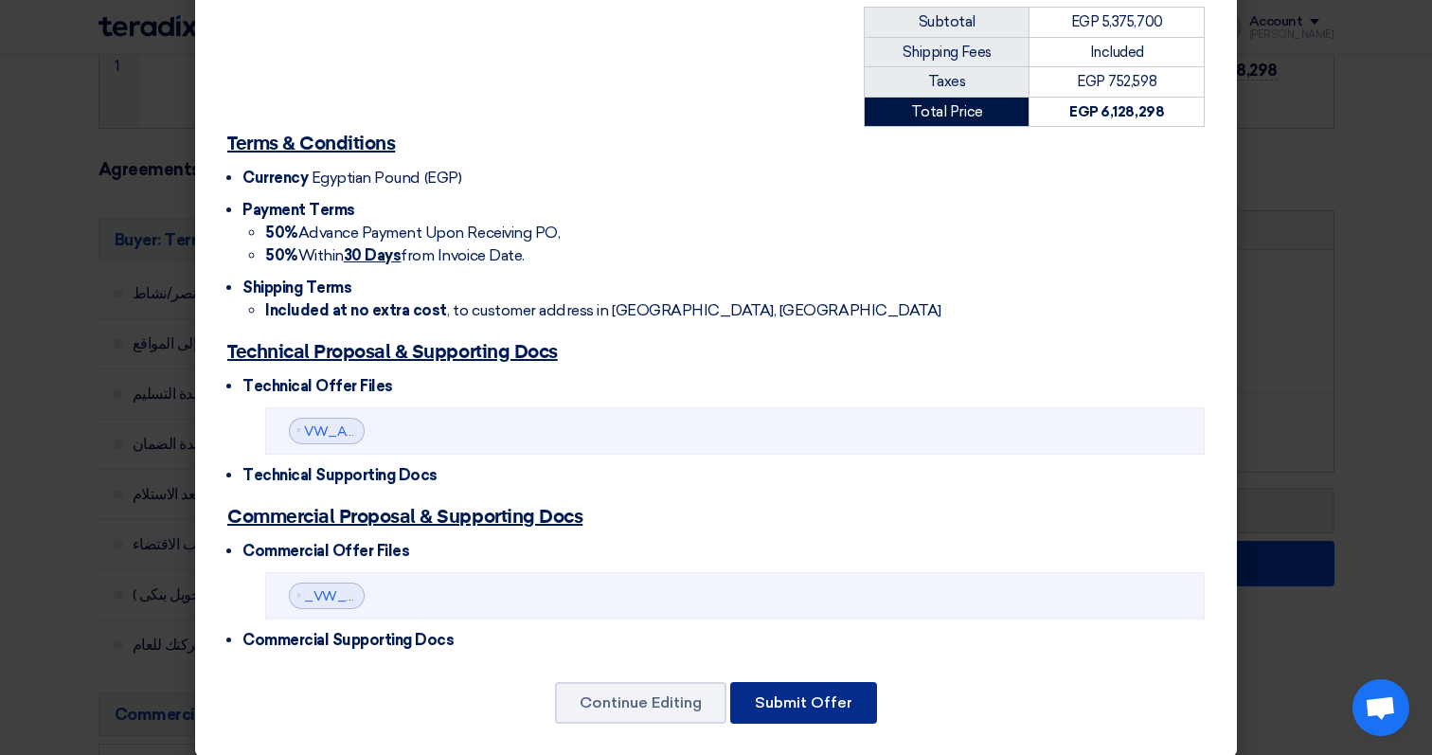
click at [850, 691] on button "Submit Offer" at bounding box center [803, 703] width 147 height 42
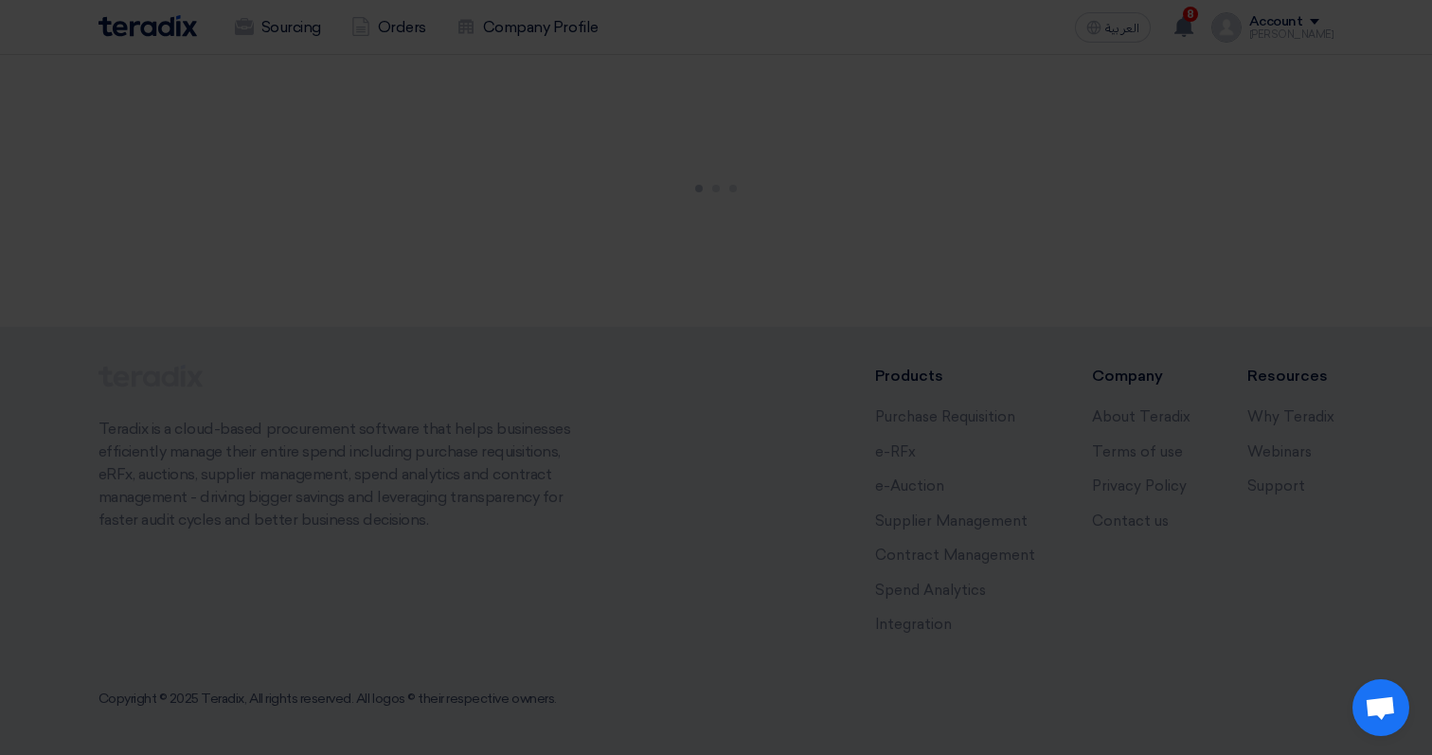
scroll to position [333, 0]
